Goal: Task Accomplishment & Management: Use online tool/utility

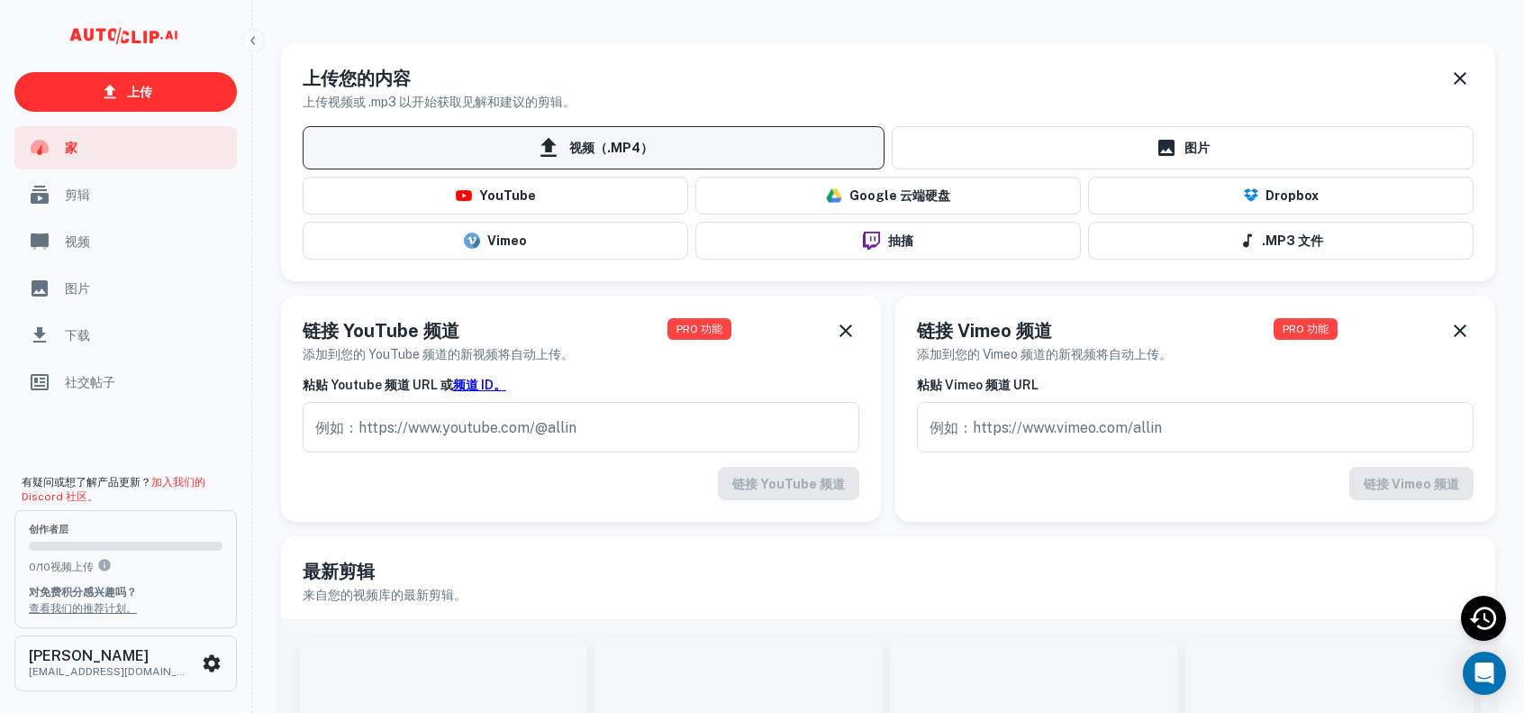
click at [557, 146] on icon at bounding box center [548, 147] width 27 height 27
click at [0, 0] on input "视频（.MP4）" at bounding box center [0, 0] width 0 height 0
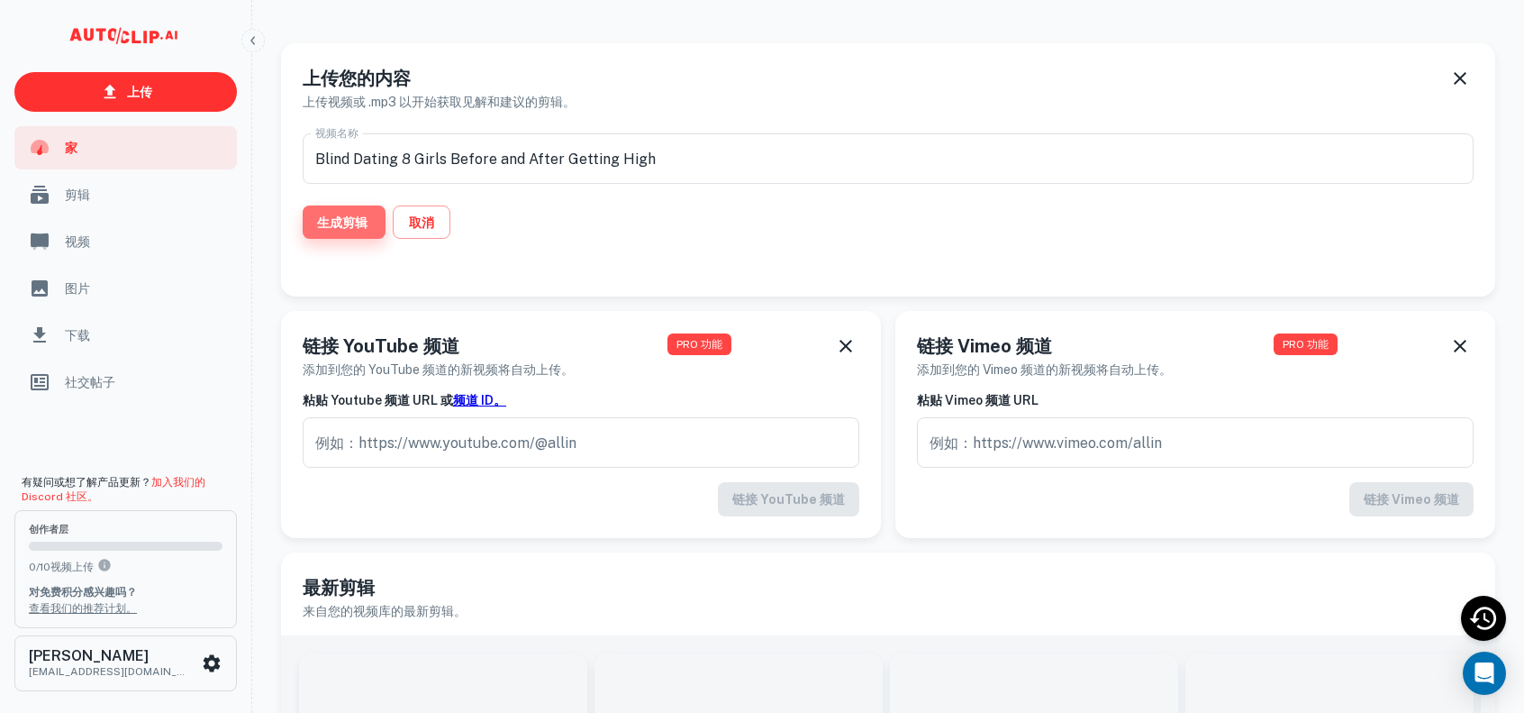
click at [340, 215] on font "生成剪辑" at bounding box center [342, 222] width 50 height 14
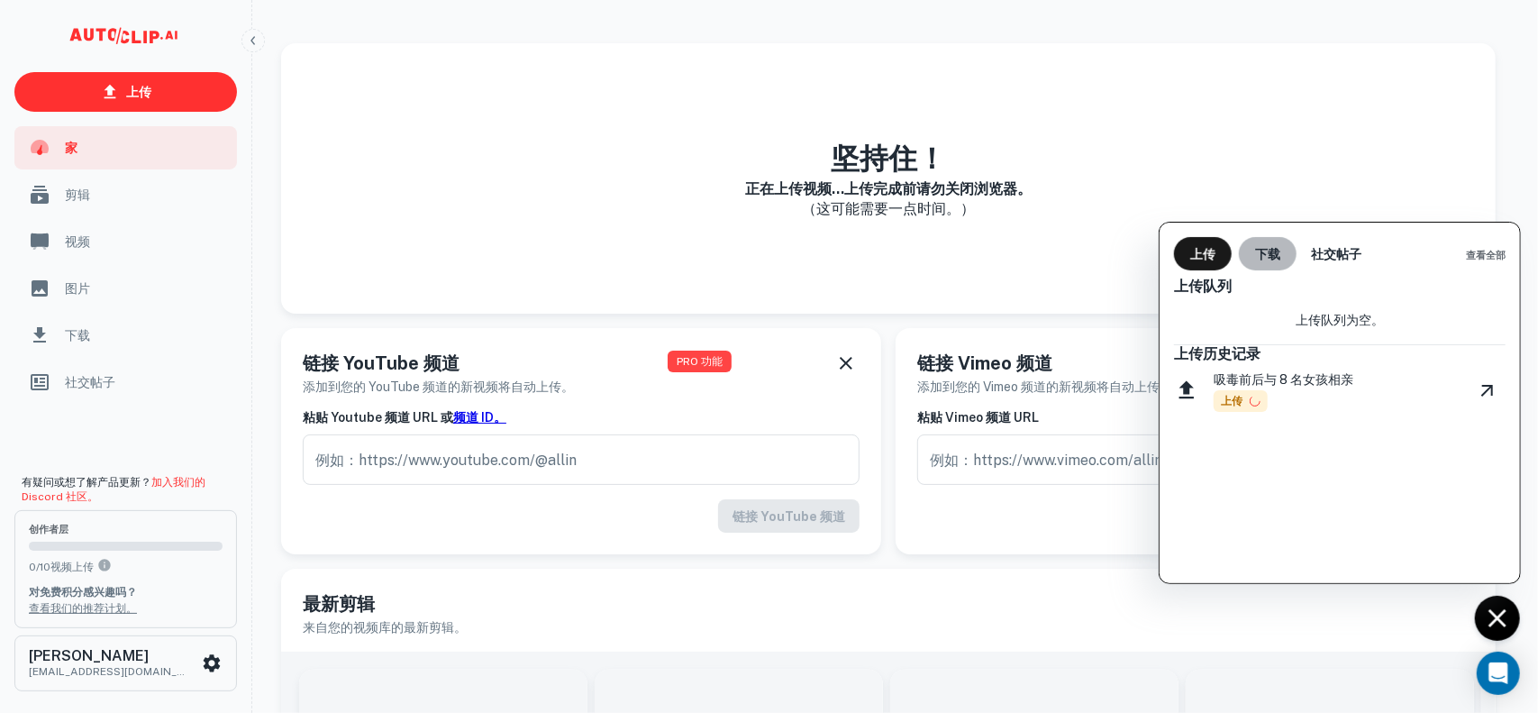
click at [1273, 257] on font "下载" at bounding box center [1267, 254] width 25 height 14
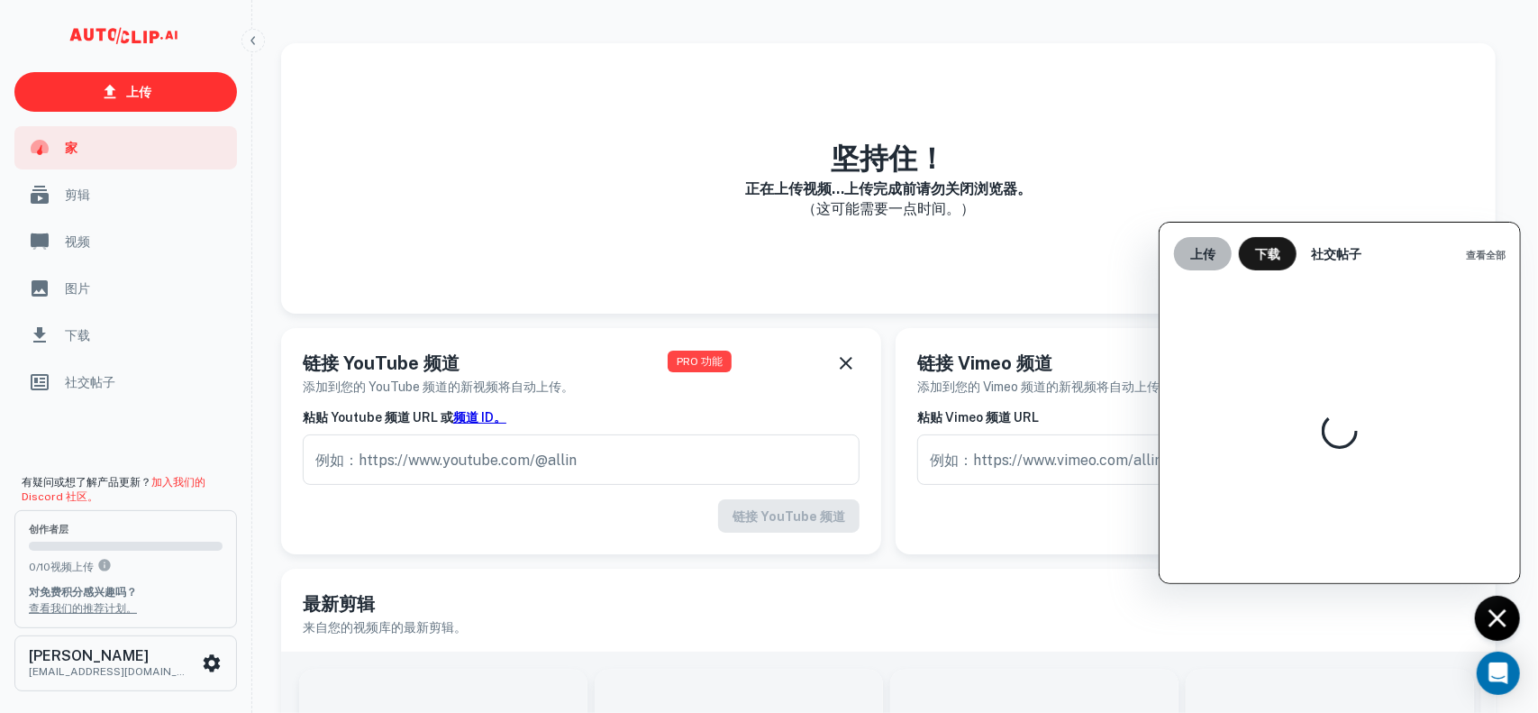
click at [1211, 252] on font "上传" at bounding box center [1202, 254] width 25 height 14
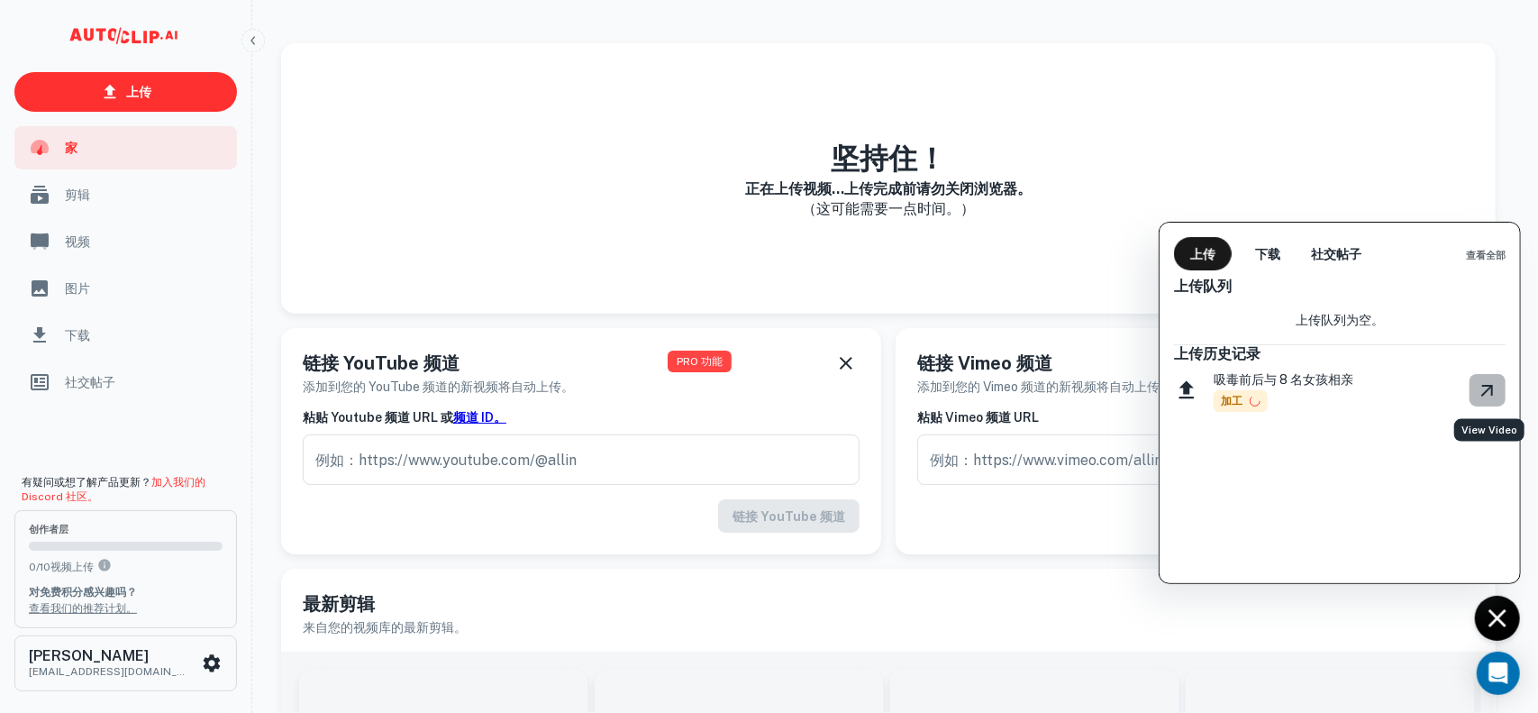
click at [1482, 388] on icon "观看视频" at bounding box center [1487, 390] width 22 height 22
click at [1264, 384] on font "吸毒前后与 8 名女孩相亲" at bounding box center [1283, 379] width 140 height 14
click at [1220, 397] on span "加工" at bounding box center [1240, 401] width 54 height 22
click at [142, 195] on div at bounding box center [769, 356] width 1538 height 713
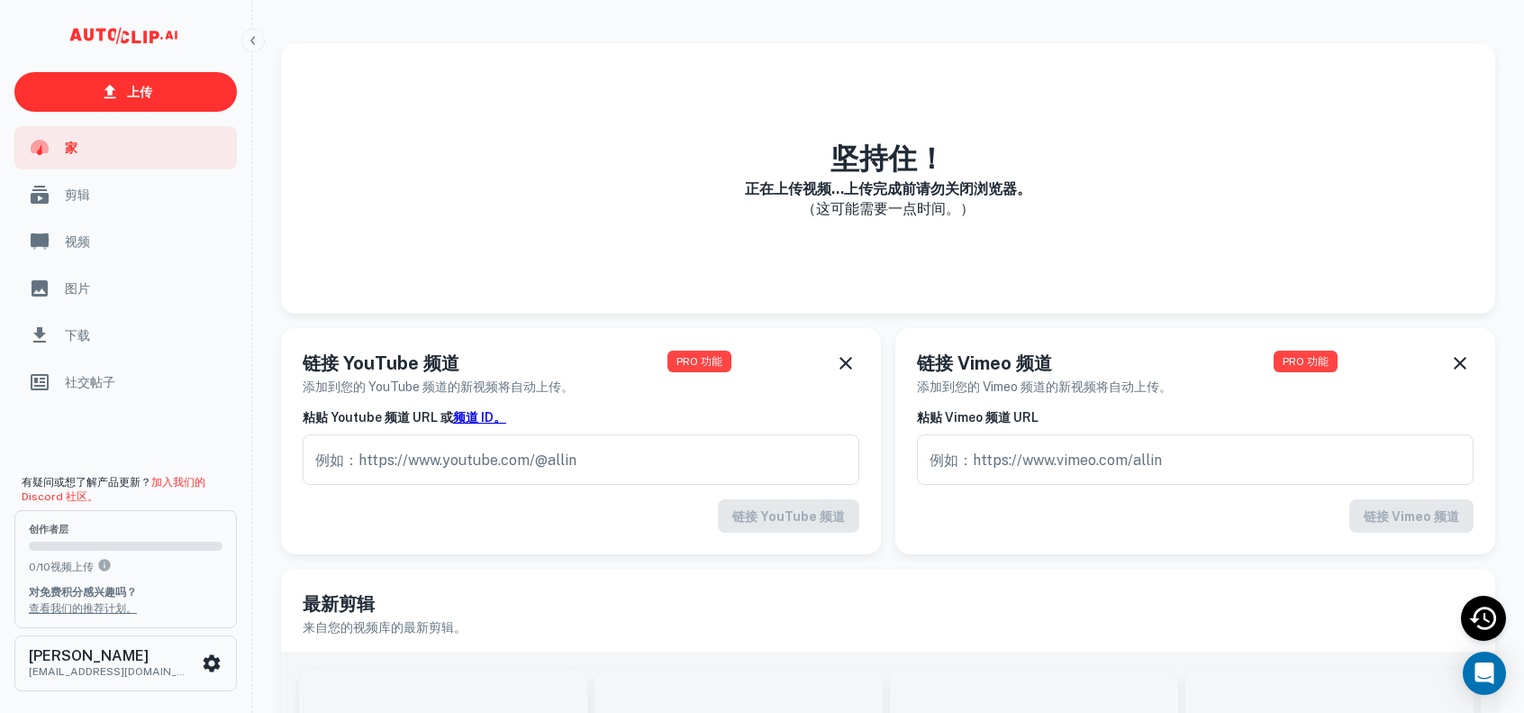
click at [62, 202] on div "上传 下载 社交帖子 查看全部 上传队列 上传队列为空。 上传历史记录 吸毒前后与 8 名女孩相亲 加工" at bounding box center [762, 327] width 1524 height 770
click at [77, 201] on font "剪辑" at bounding box center [77, 194] width 25 height 14
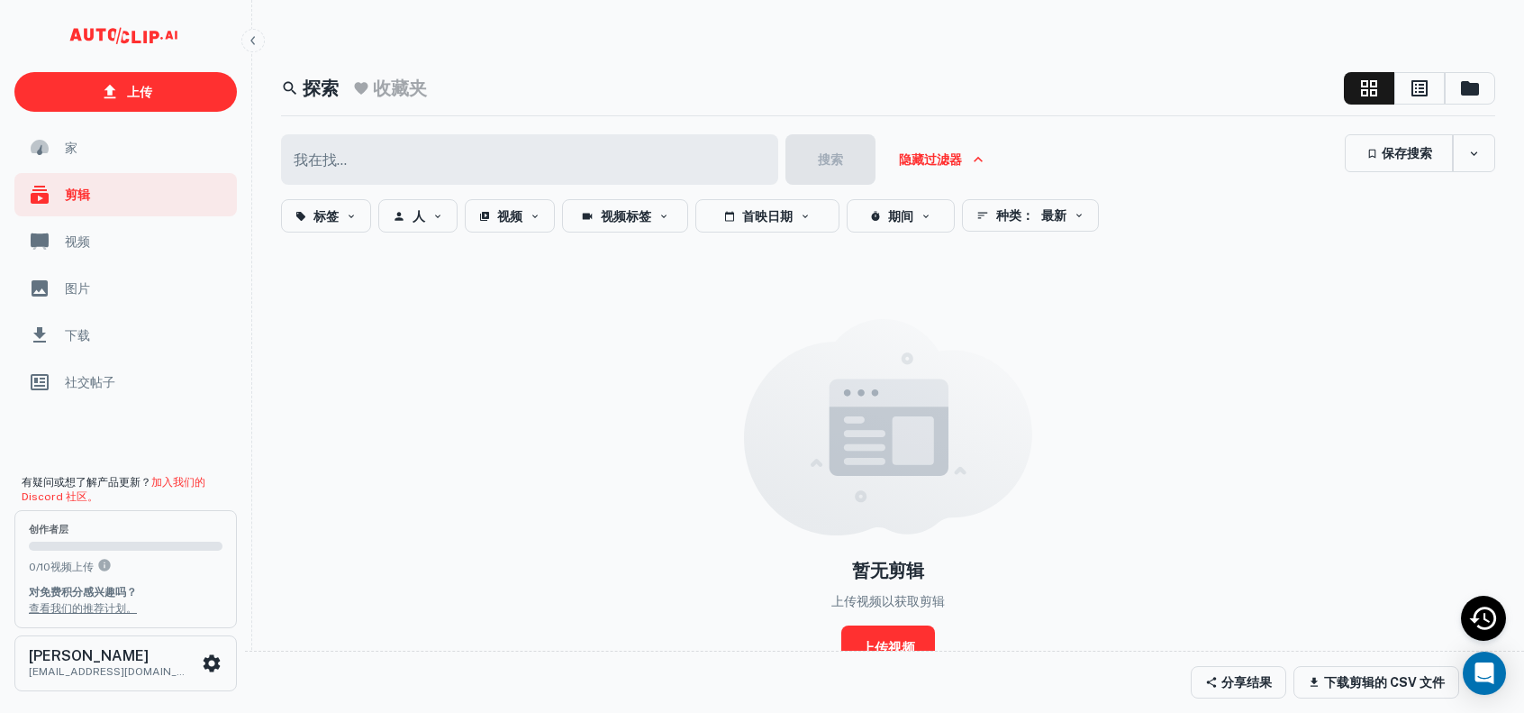
click at [953, 154] on font "隐藏过滤器" at bounding box center [930, 160] width 63 height 14
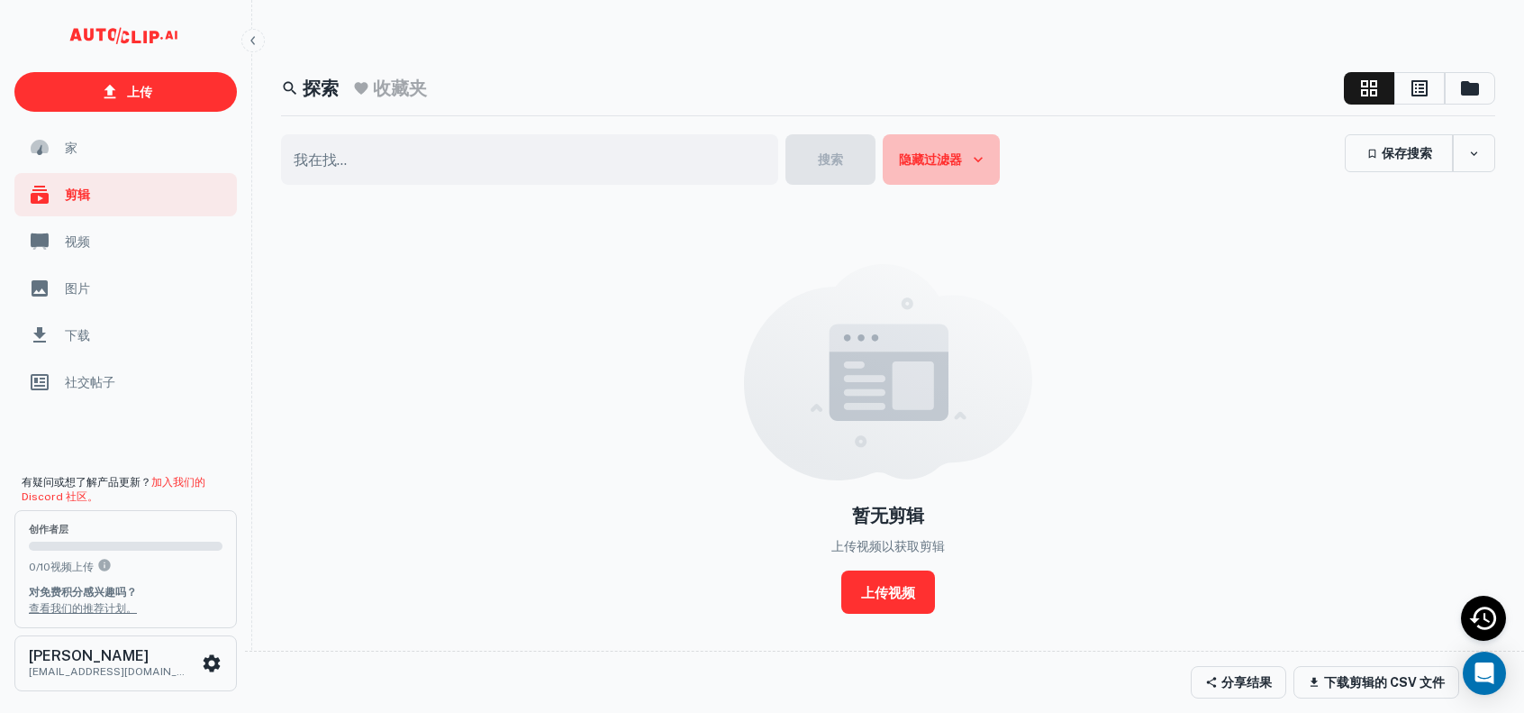
click at [953, 154] on font "隐藏过滤器" at bounding box center [930, 160] width 63 height 14
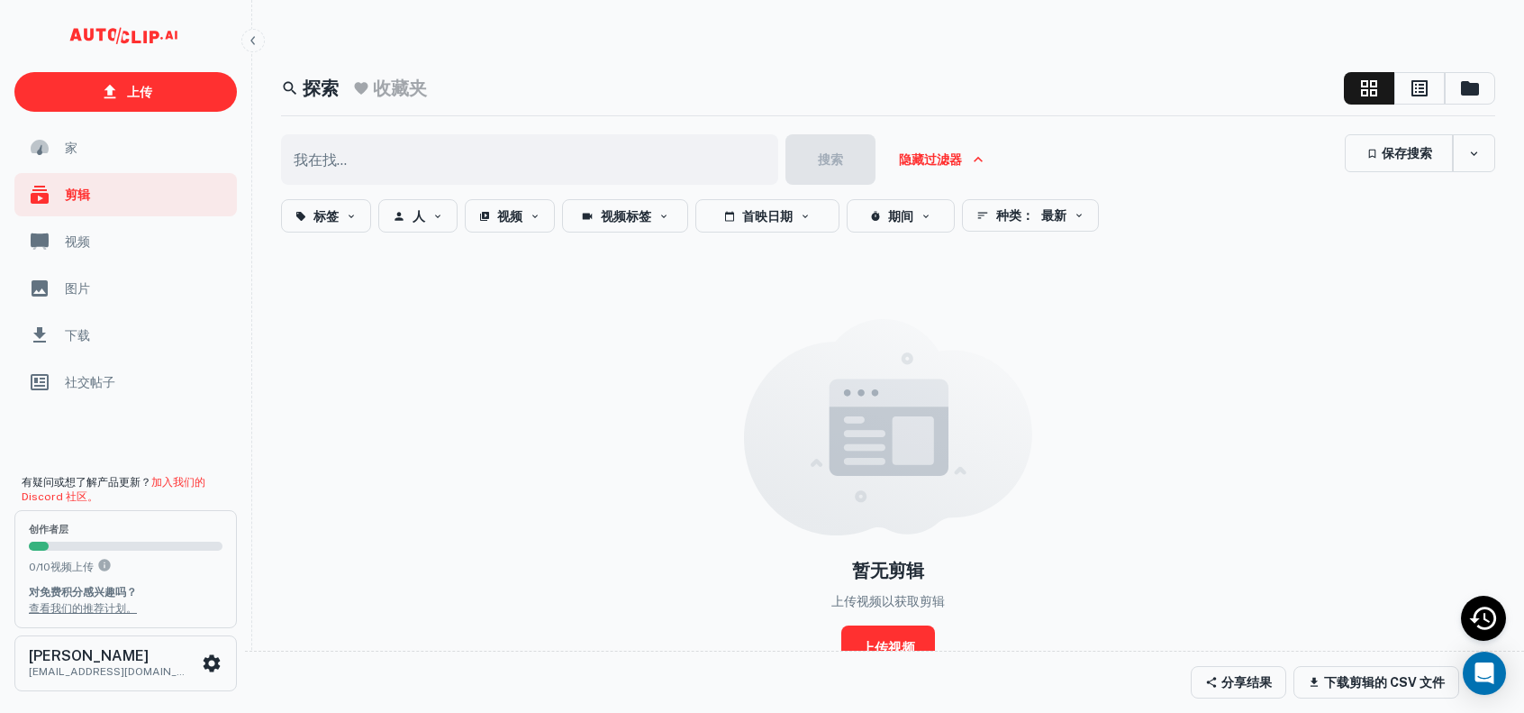
click at [108, 151] on span "家" at bounding box center [145, 148] width 161 height 20
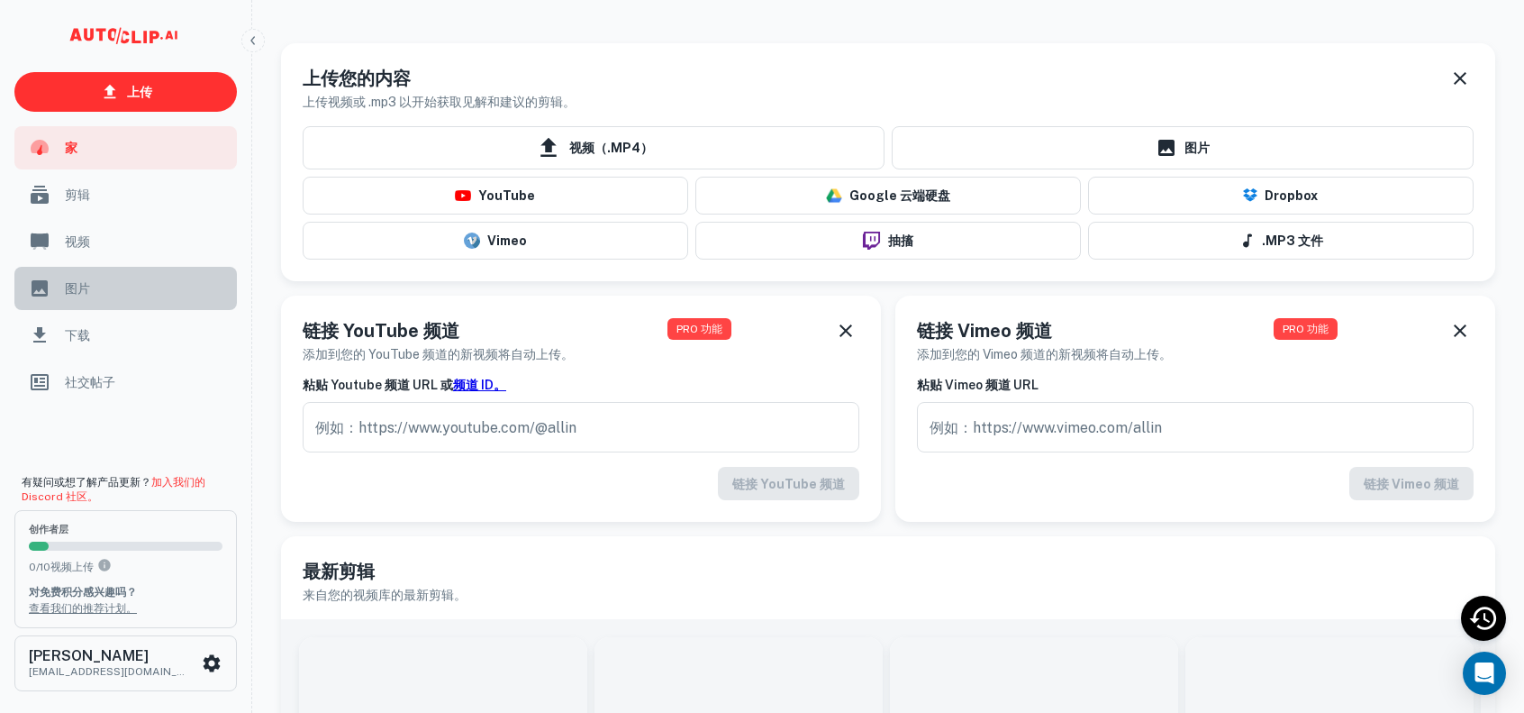
click at [77, 281] on font "图片" at bounding box center [77, 288] width 25 height 14
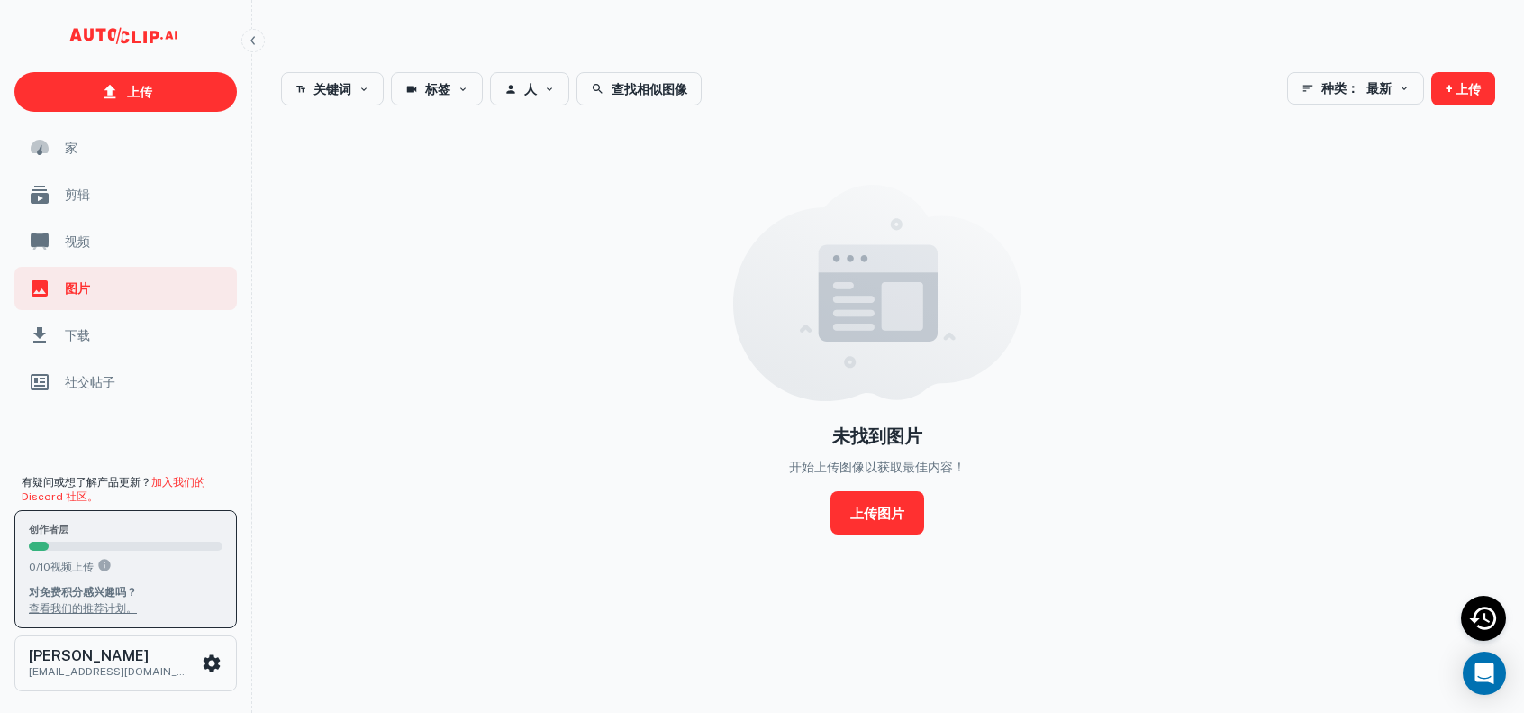
click at [88, 559] on p "0 / 10 视频上传" at bounding box center [126, 566] width 194 height 17
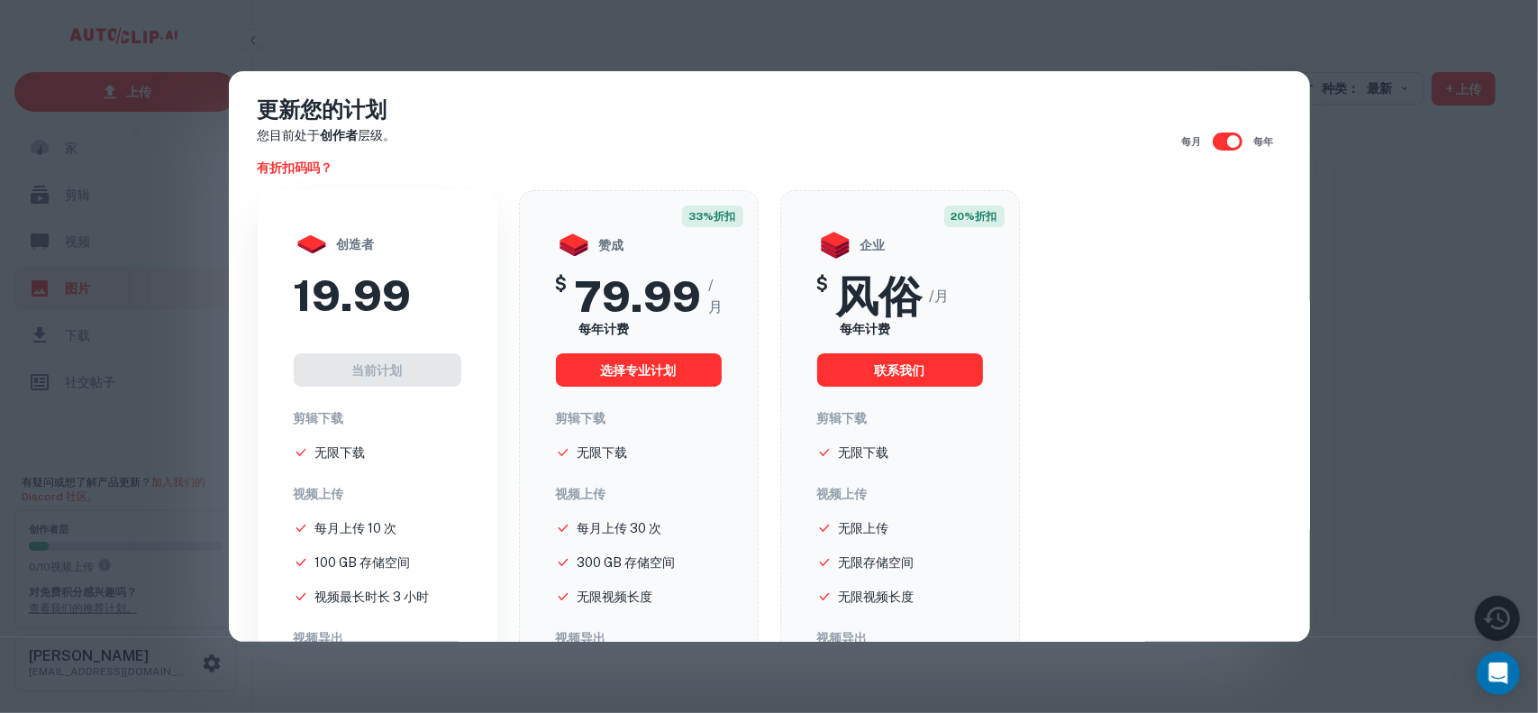
click at [1385, 233] on div "更新您的计划 您目前处于 创作者 层级。 有折扣码吗？ 每月 每年 创造者 19.99 当前计划 剪辑下载 无限下载 视频上传 每月上传 10 次 100 G…" at bounding box center [769, 356] width 1538 height 713
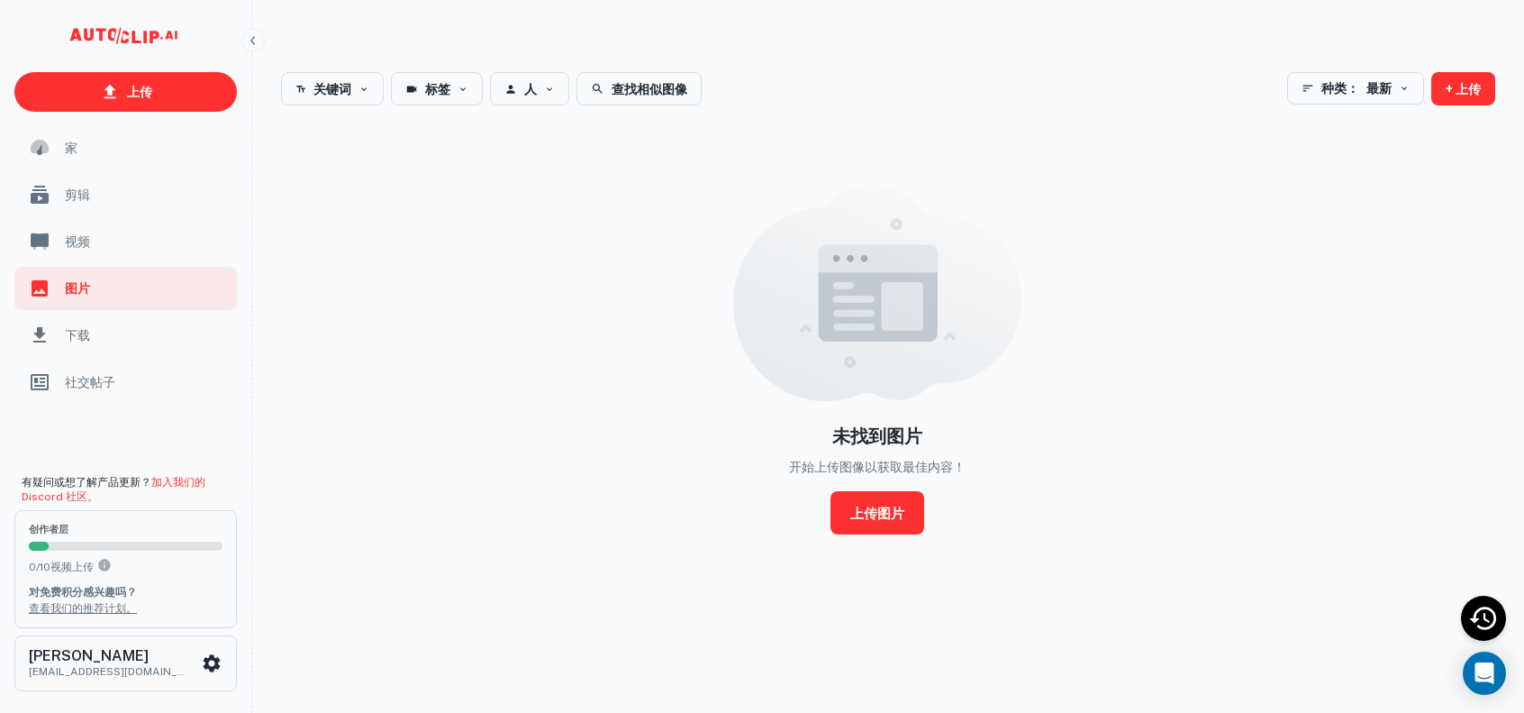
click at [104, 164] on div "家" at bounding box center [125, 147] width 223 height 43
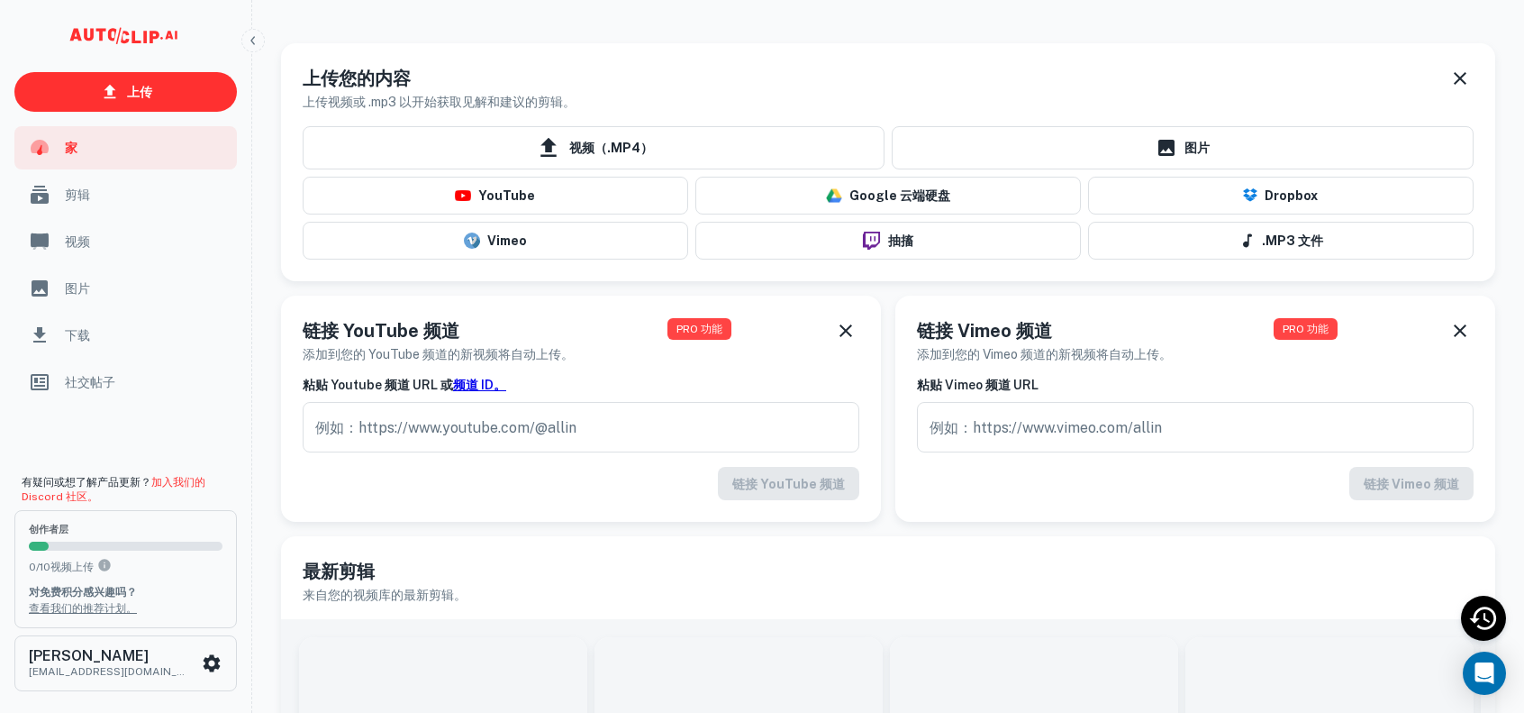
click at [114, 206] on div "剪辑" at bounding box center [125, 194] width 223 height 43
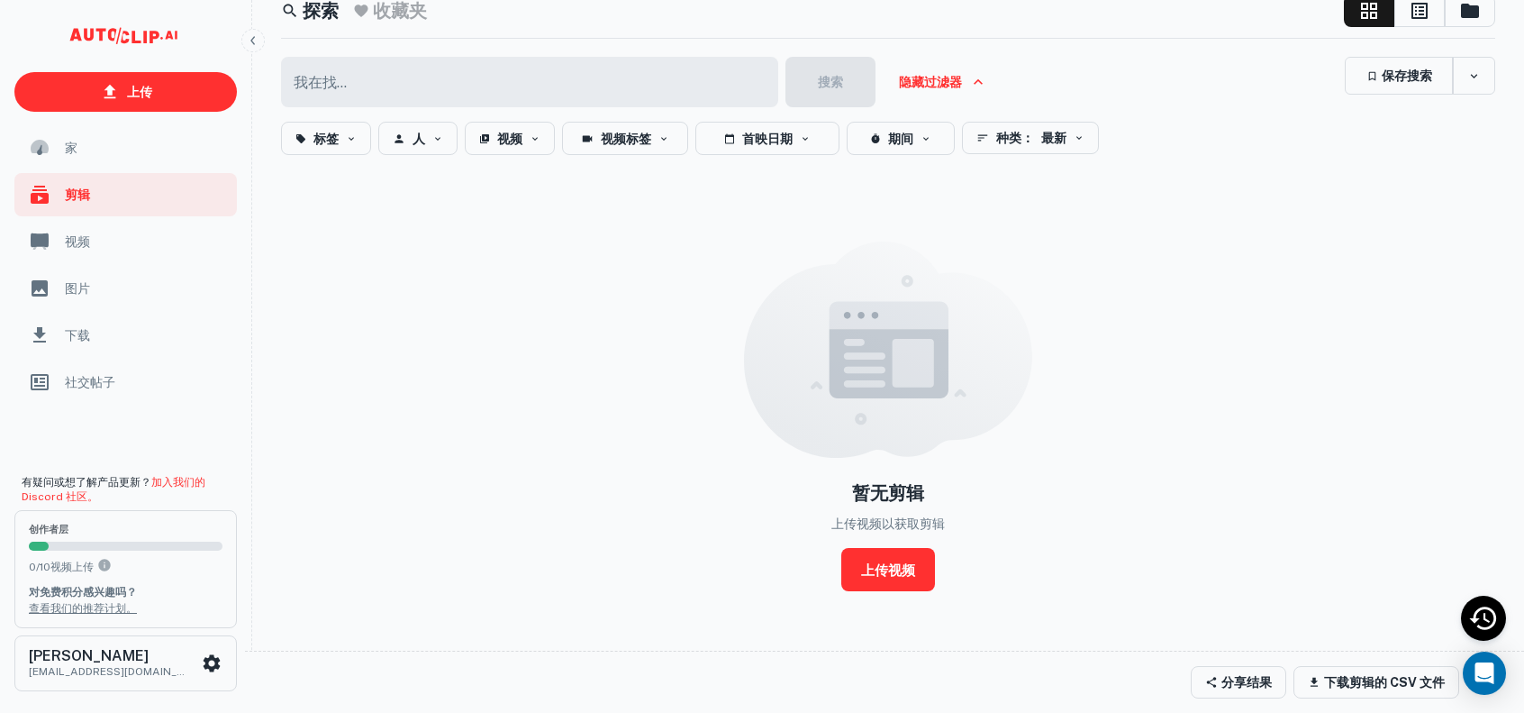
scroll to position [88, 0]
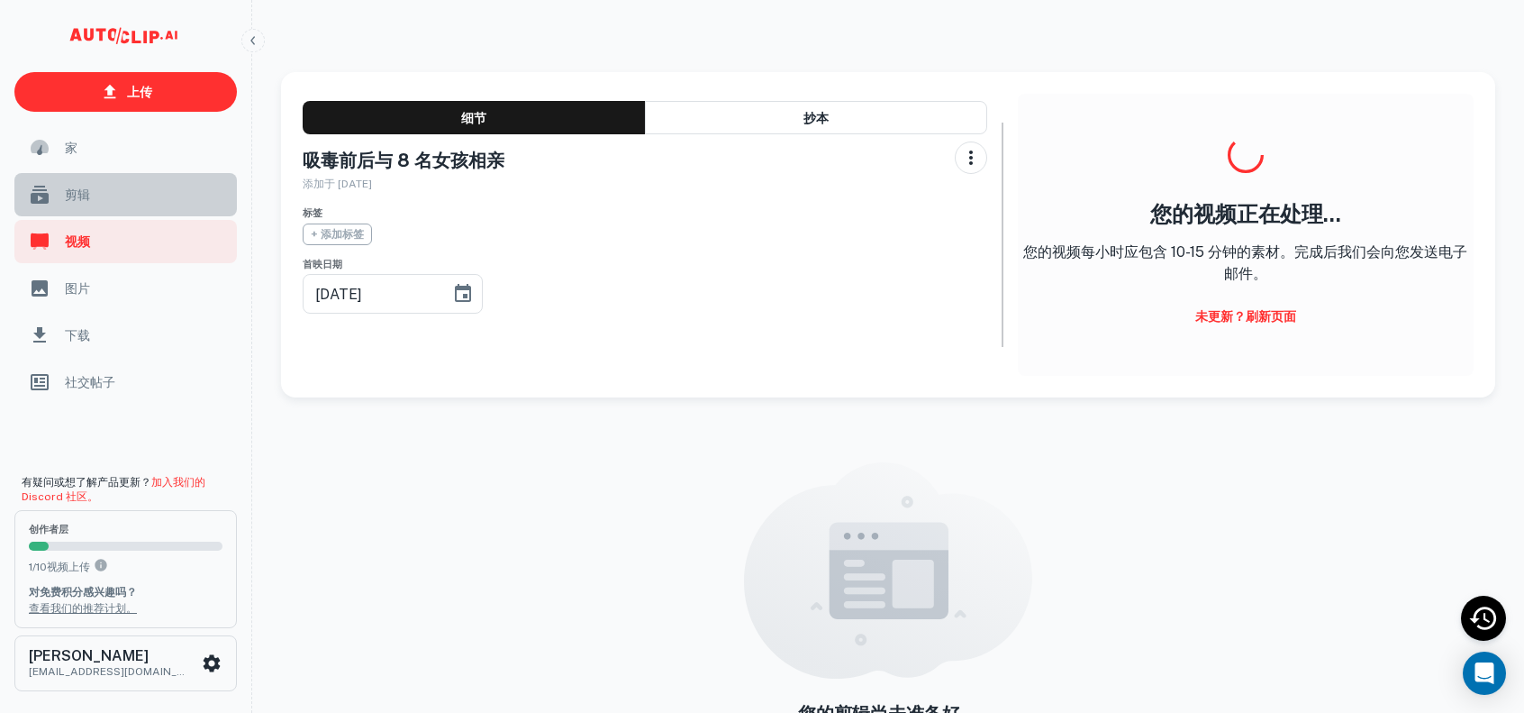
click at [118, 198] on span "剪辑" at bounding box center [145, 195] width 161 height 20
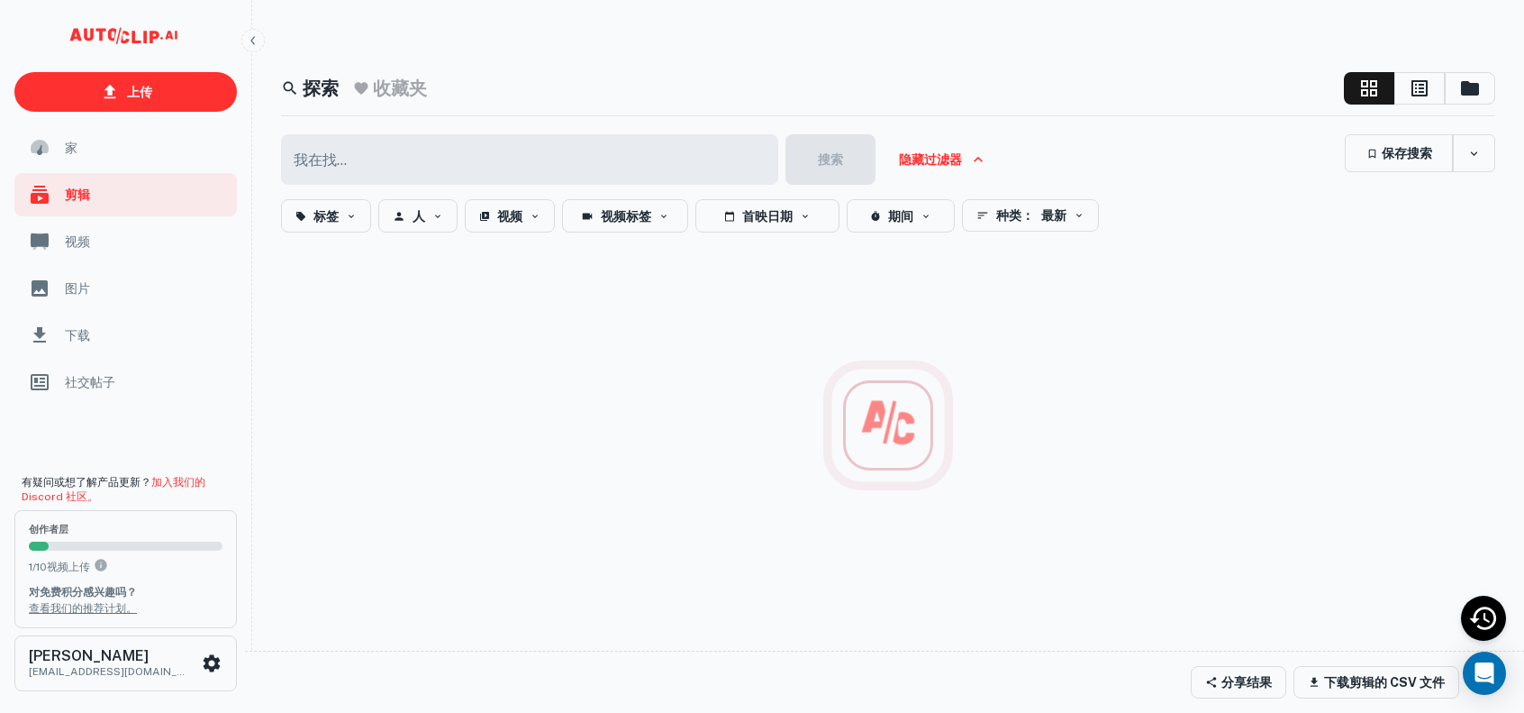
click at [112, 245] on span "视频" at bounding box center [145, 242] width 161 height 20
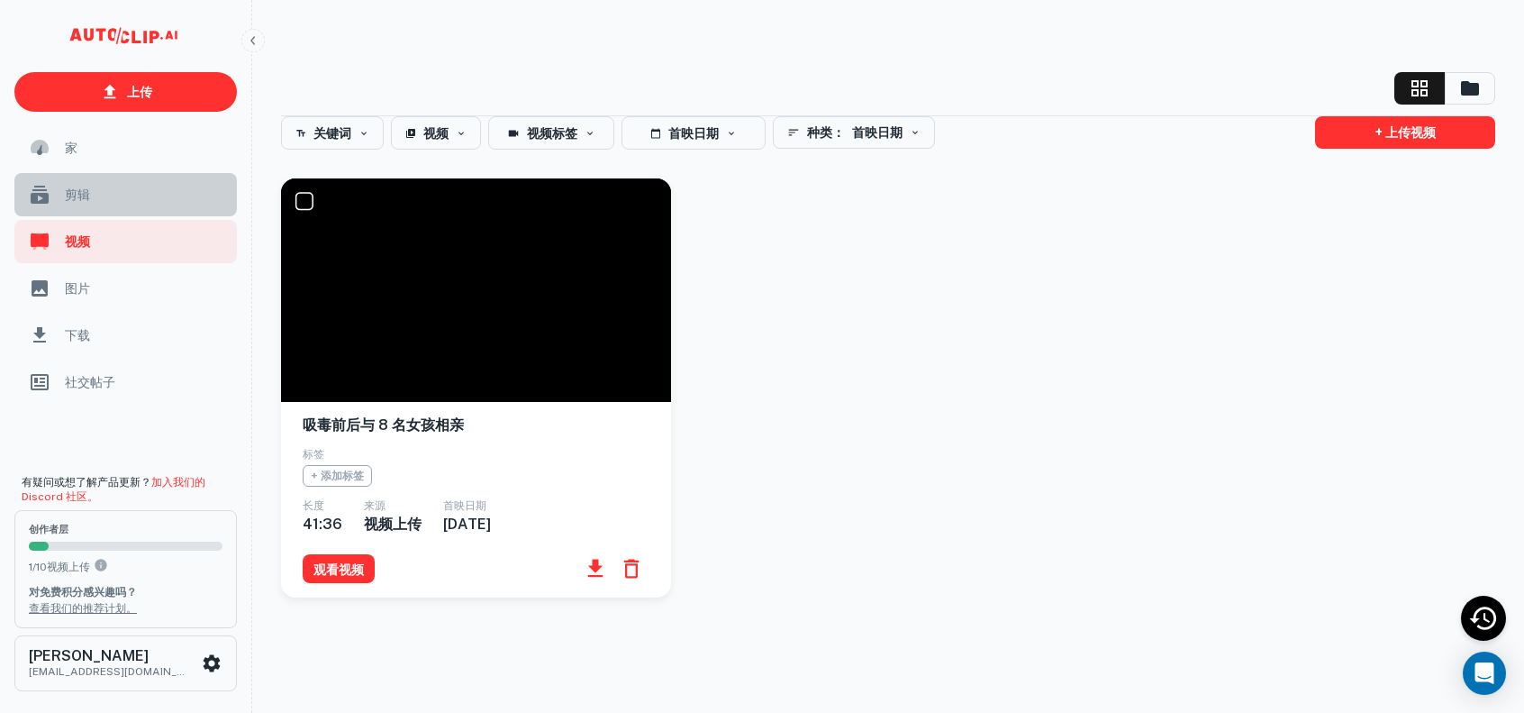
click at [109, 196] on span "剪辑" at bounding box center [145, 195] width 161 height 20
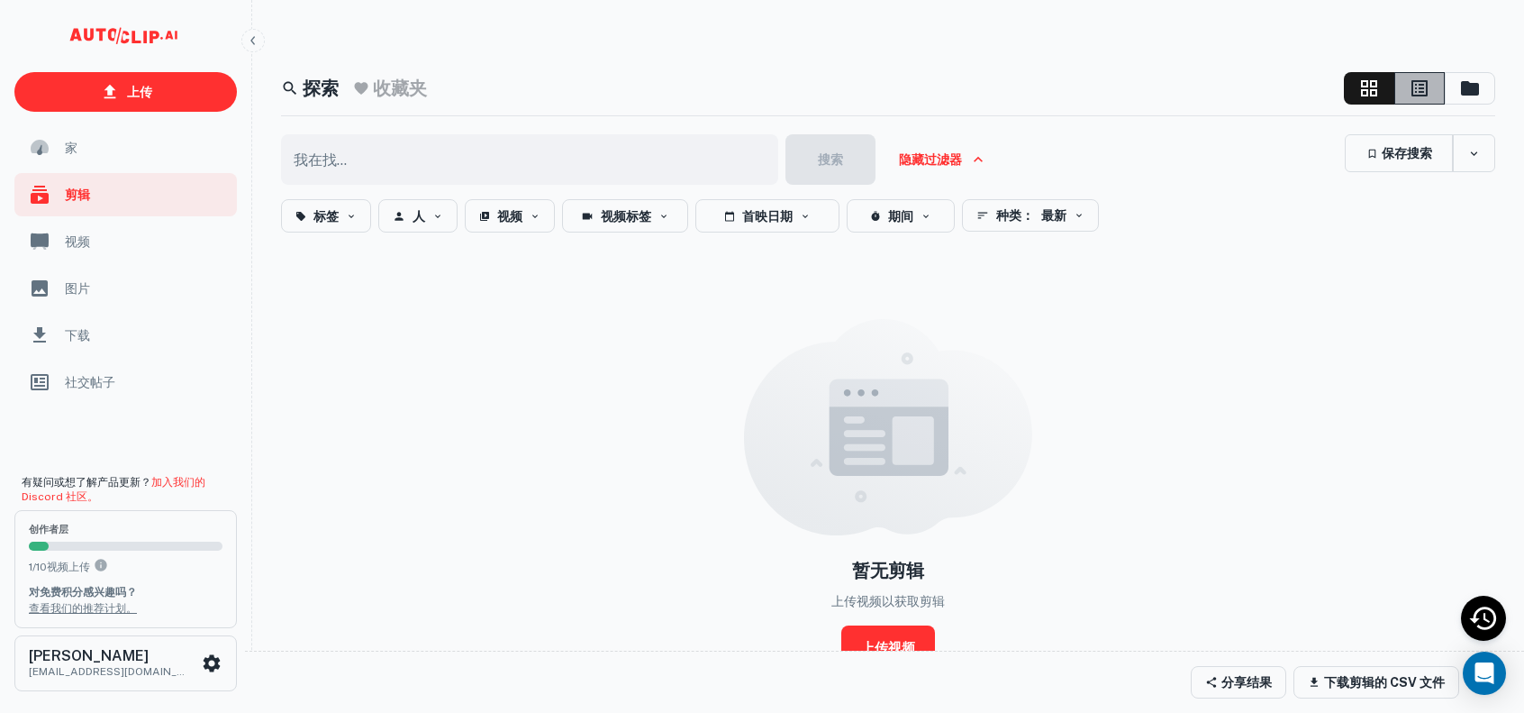
click at [1411, 81] on icon "button" at bounding box center [1420, 88] width 22 height 22
click at [1387, 93] on button "button" at bounding box center [1369, 88] width 50 height 32
click at [27, 158] on div "家" at bounding box center [125, 147] width 223 height 43
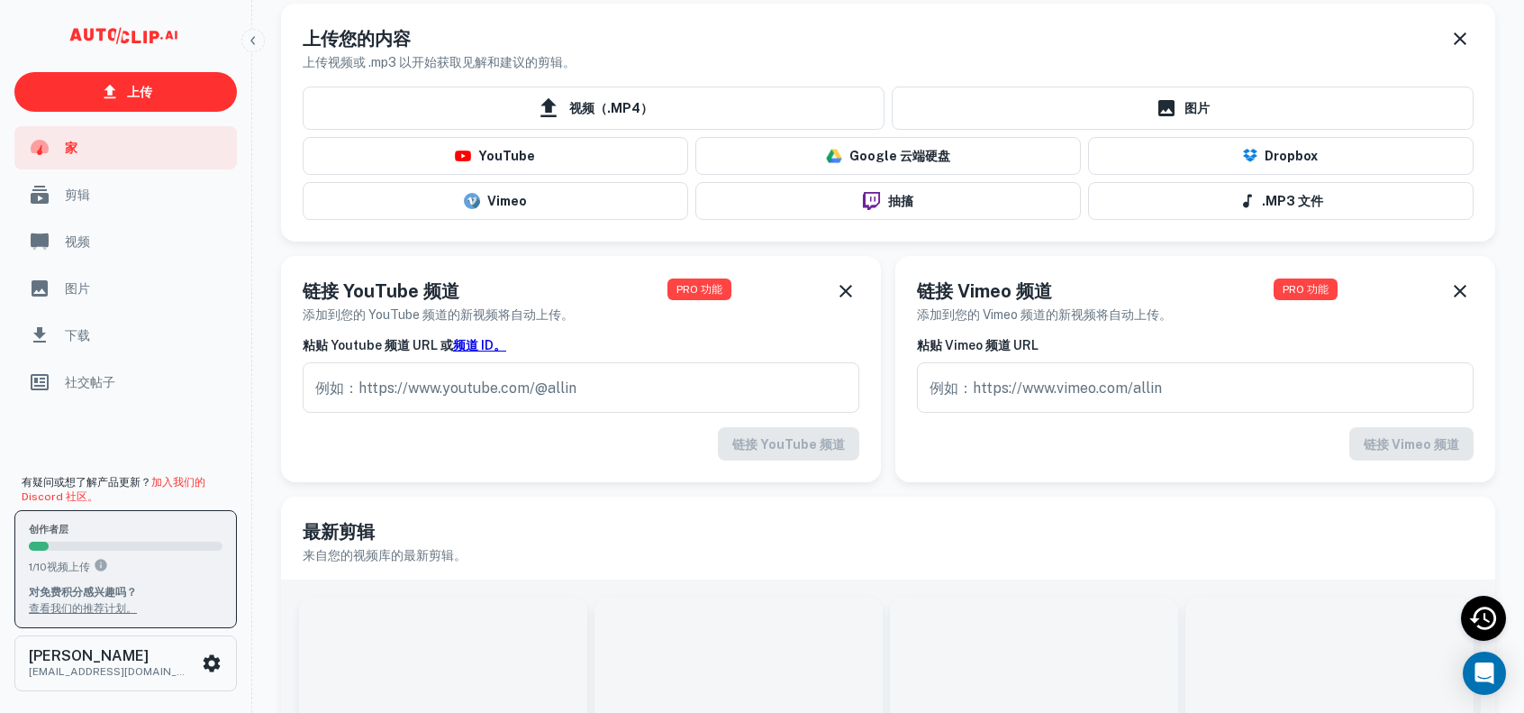
scroll to position [360, 0]
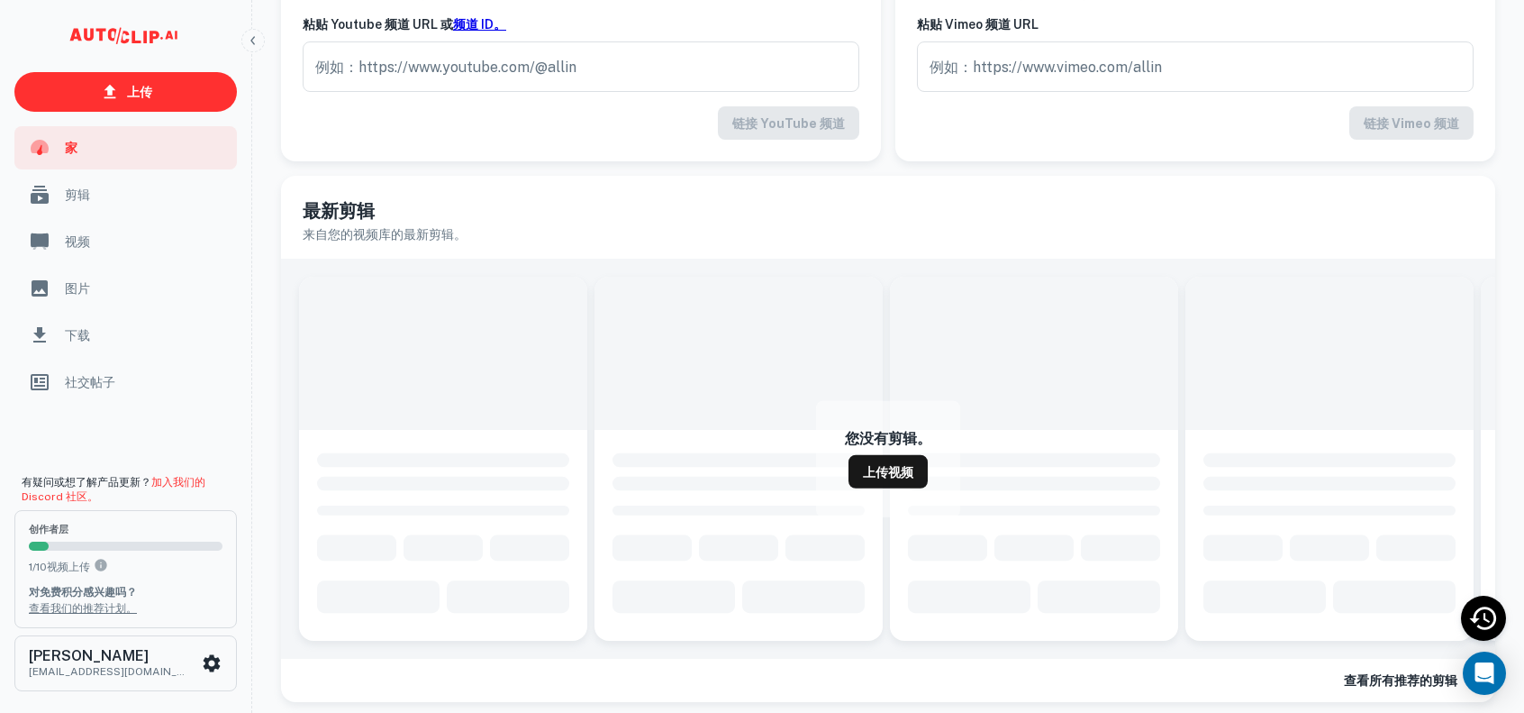
click at [128, 184] on div "剪辑" at bounding box center [125, 194] width 223 height 43
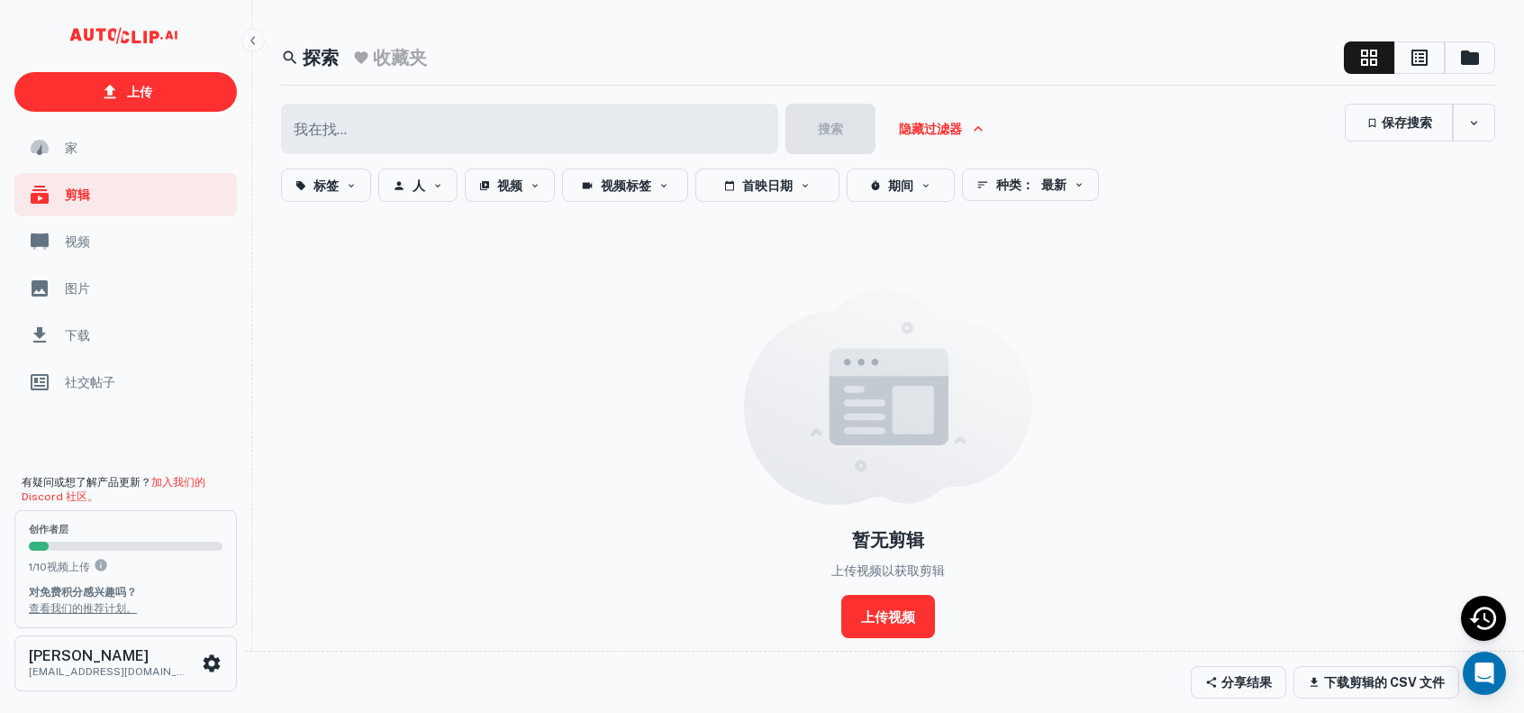
scroll to position [88, 0]
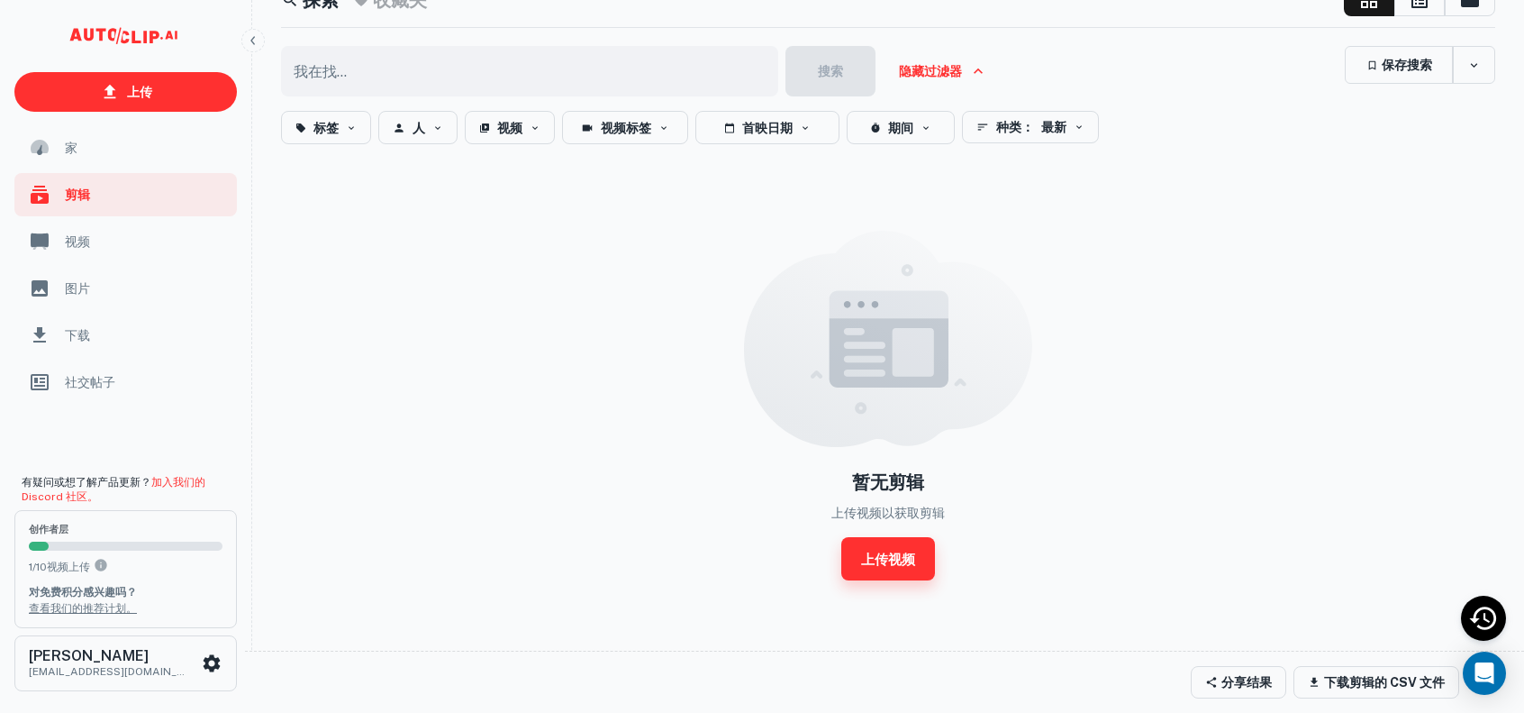
click at [898, 555] on font "上传视频" at bounding box center [888, 558] width 54 height 15
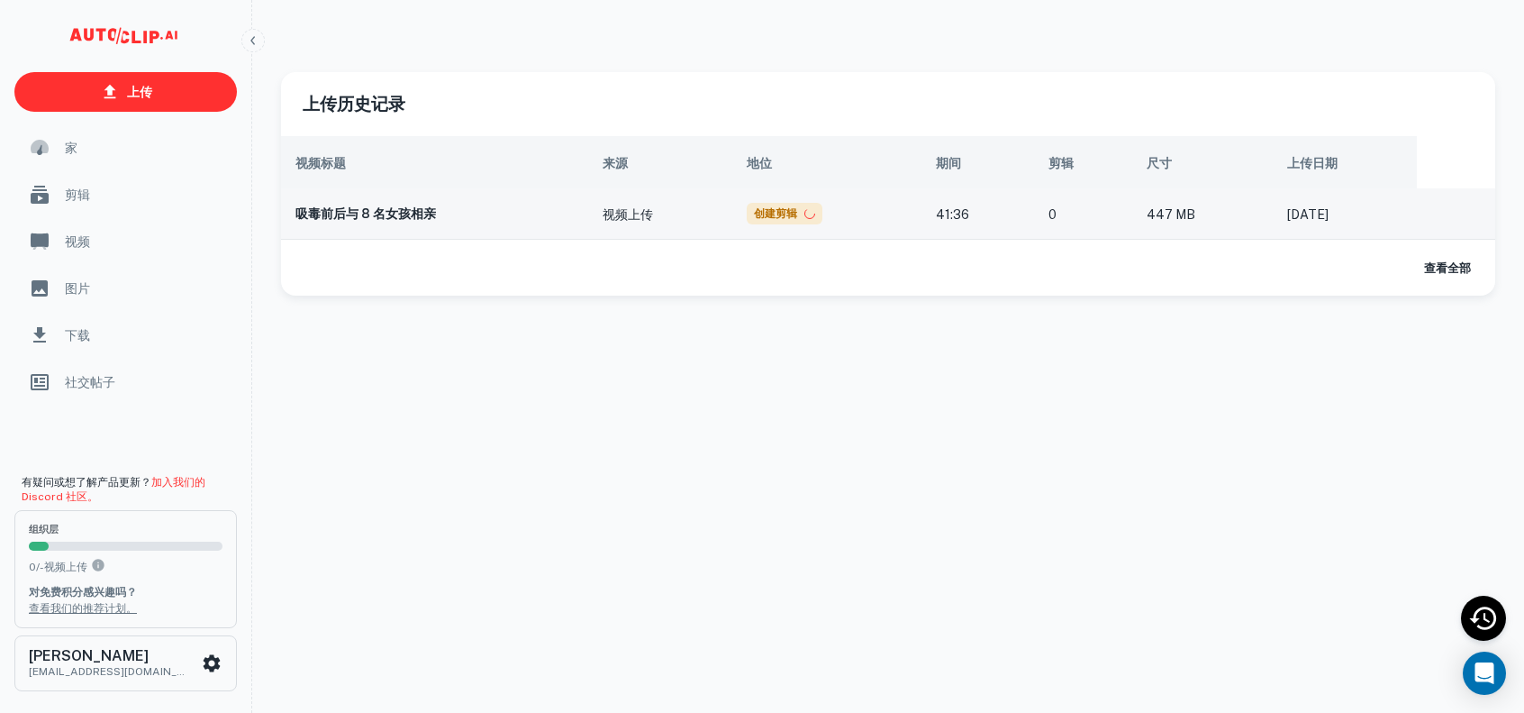
click at [762, 213] on font "创建剪辑" at bounding box center [775, 213] width 43 height 13
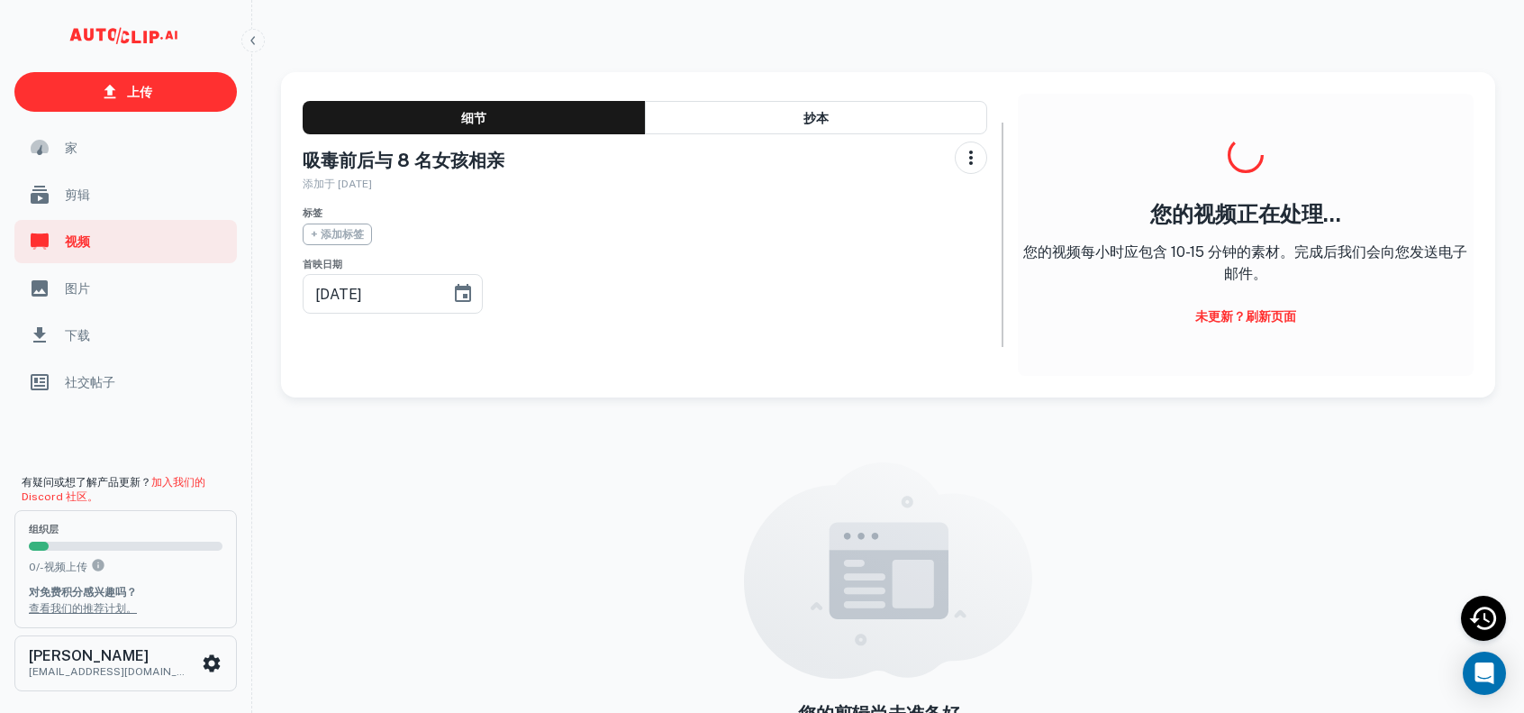
click at [1227, 306] on font "未更新？刷新页面" at bounding box center [1245, 315] width 101 height 23
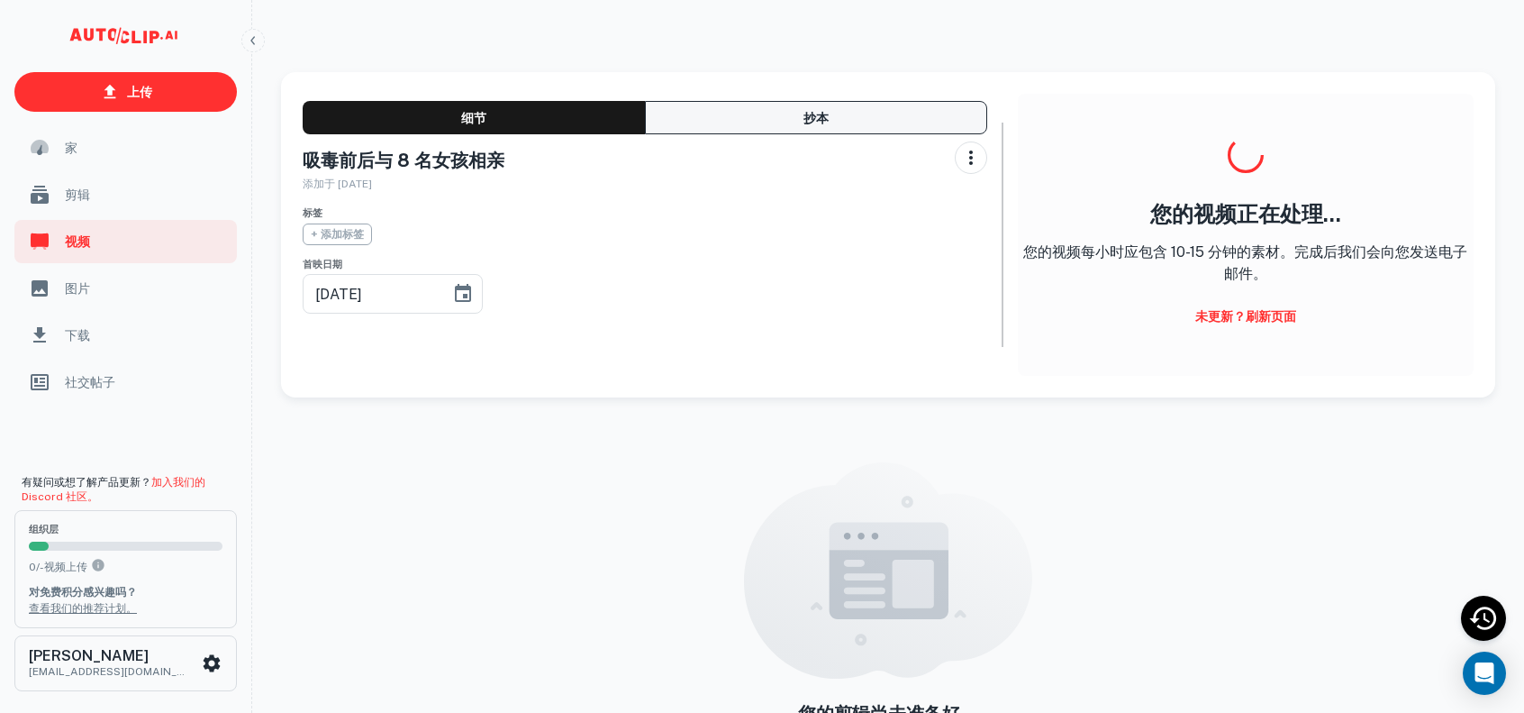
click at [800, 113] on button "抄本" at bounding box center [816, 117] width 342 height 33
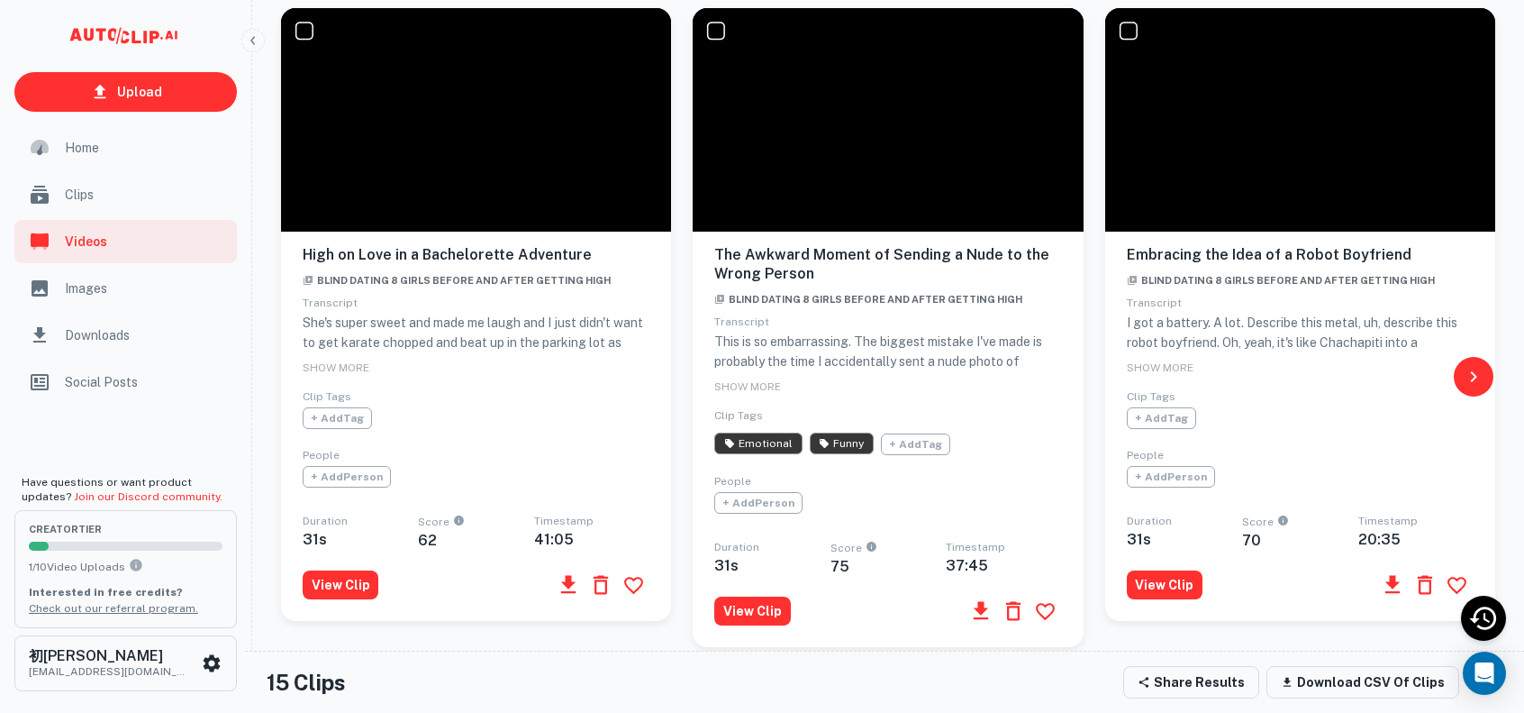
scroll to position [1261, 0]
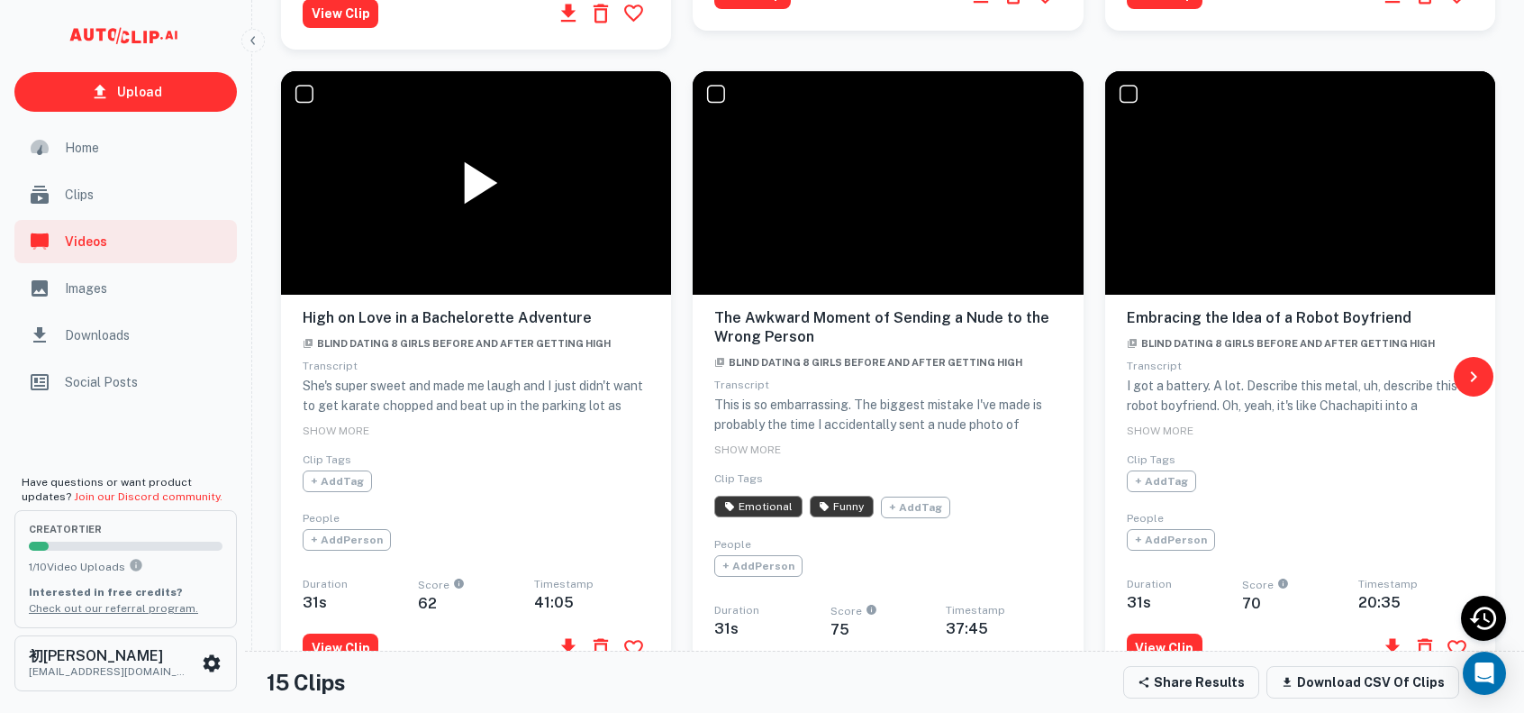
click at [477, 204] on icon at bounding box center [480, 183] width 33 height 42
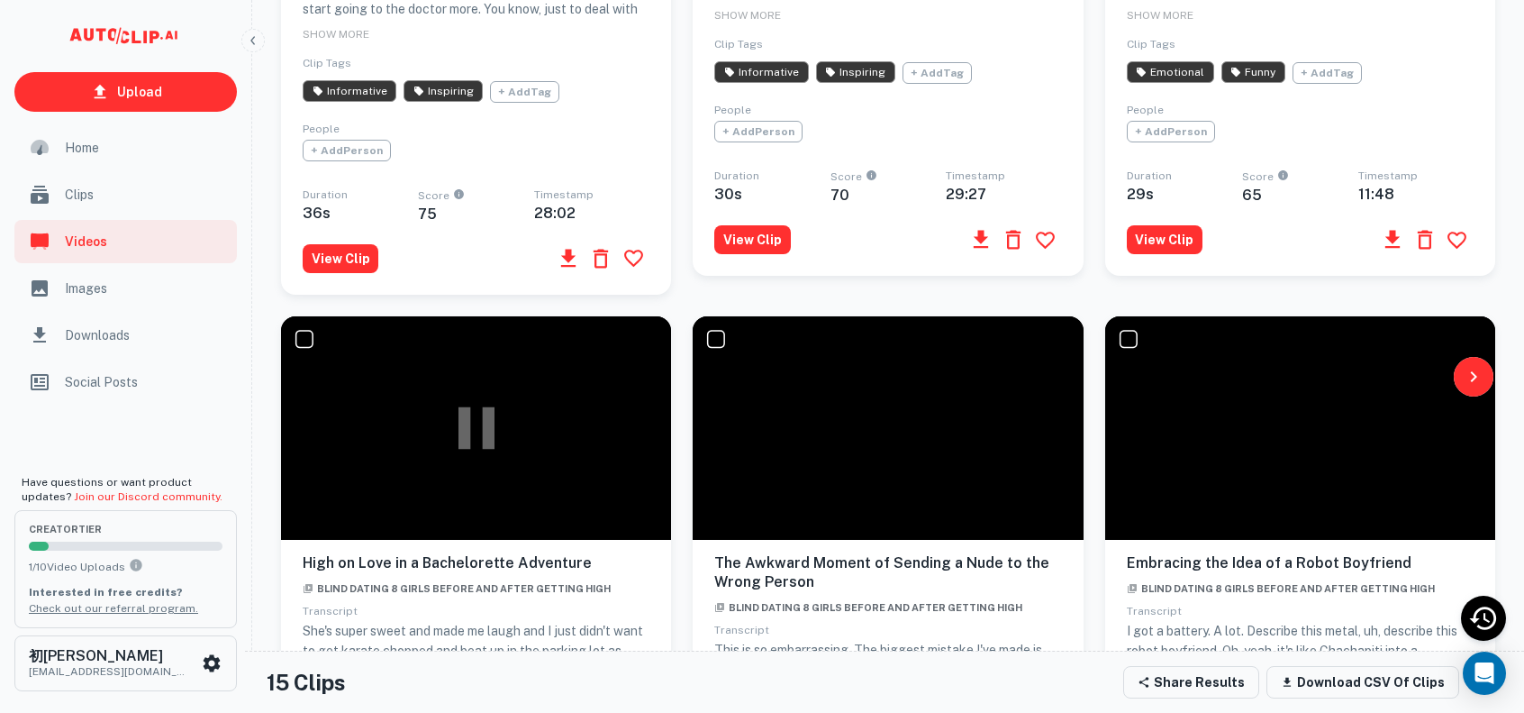
scroll to position [1081, 0]
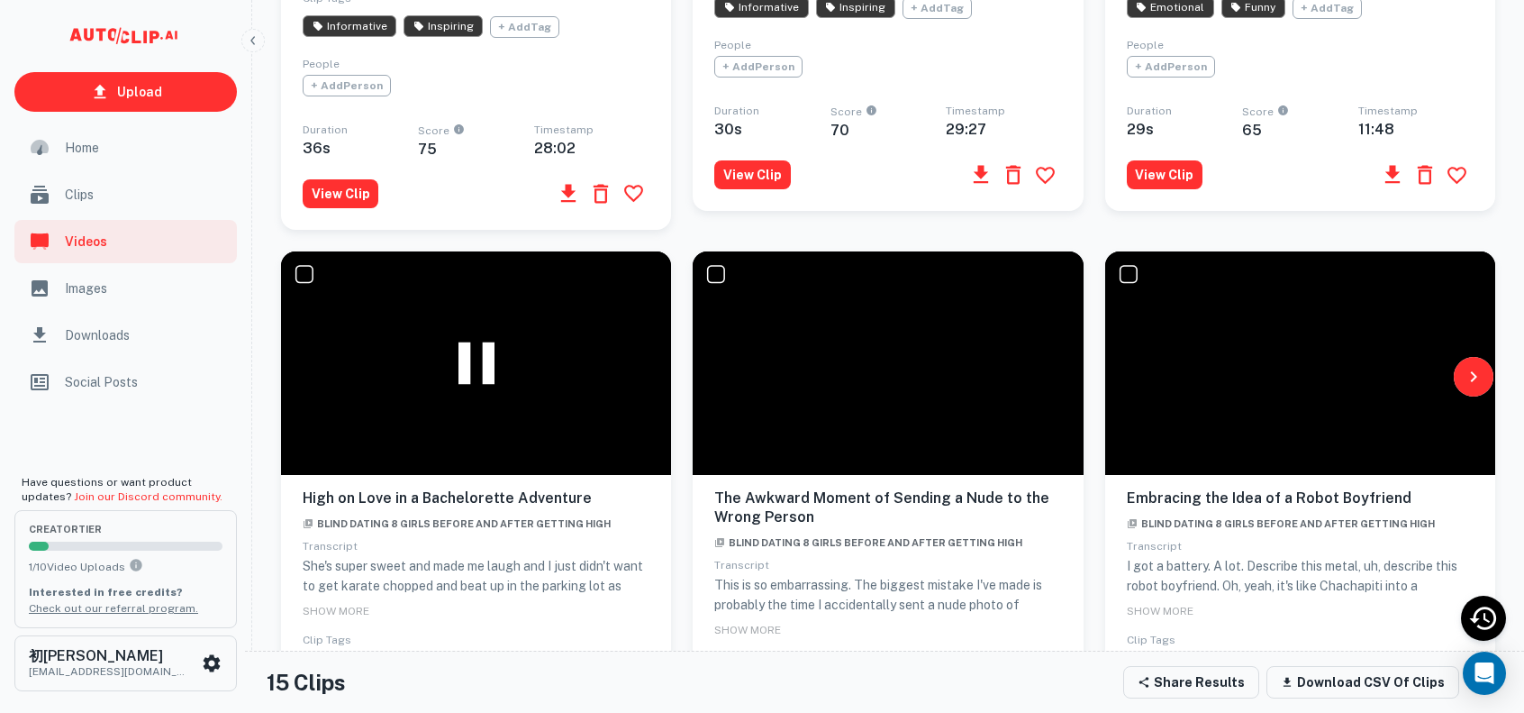
click at [466, 384] on icon at bounding box center [477, 363] width 36 height 42
